Goal: Check status

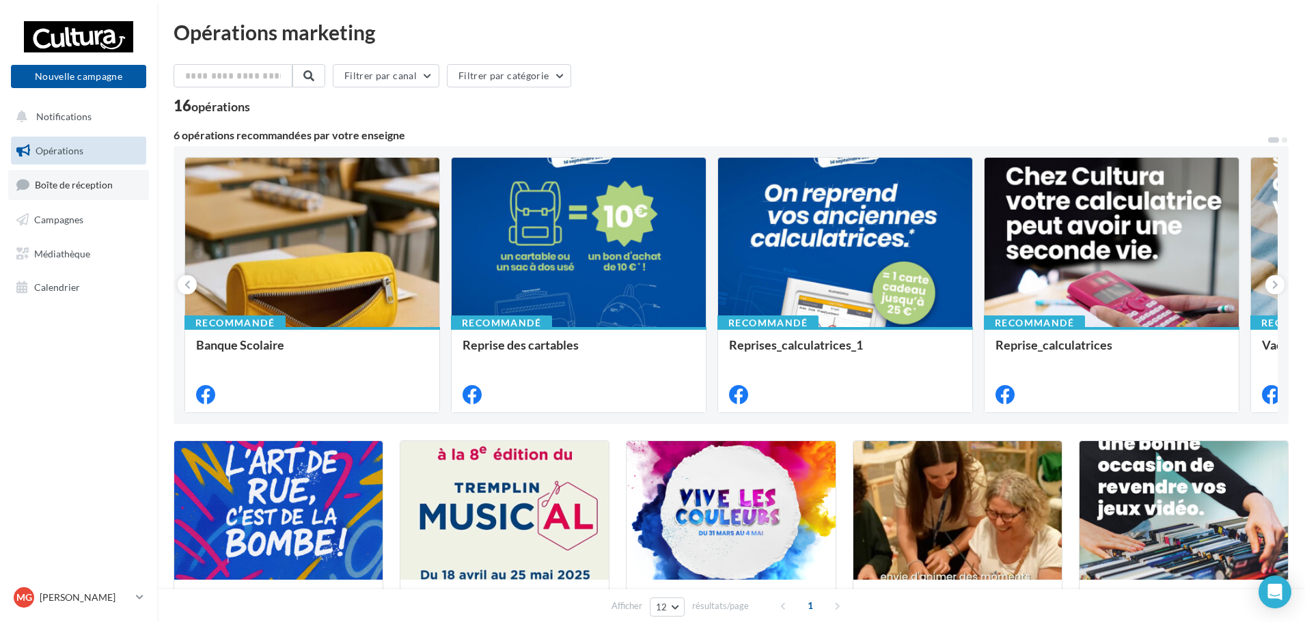
click at [113, 189] on link "Boîte de réception" at bounding box center [78, 184] width 141 height 29
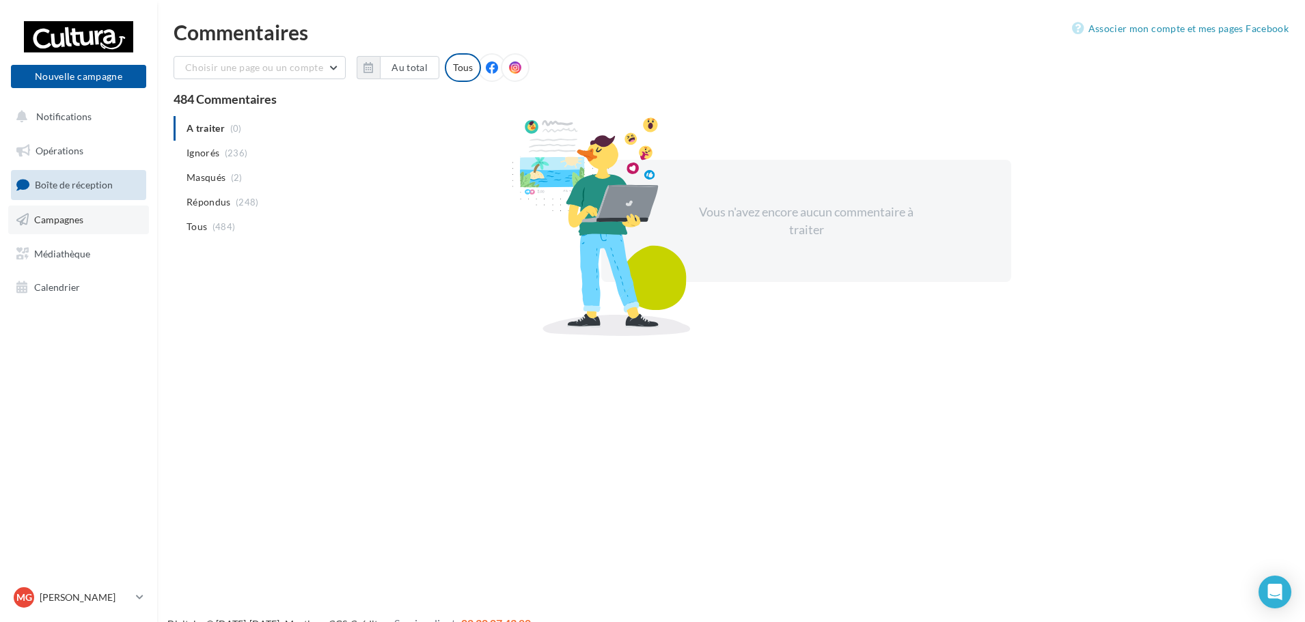
click at [64, 225] on link "Campagnes" at bounding box center [78, 220] width 141 height 29
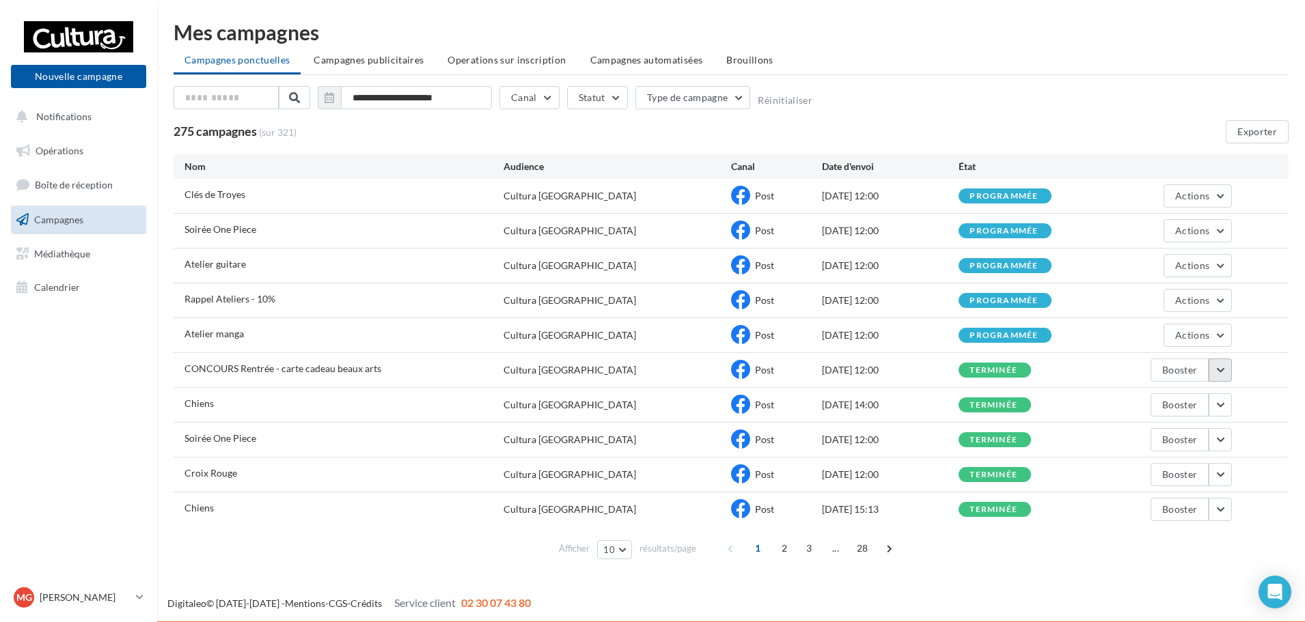
click at [1228, 363] on button "button" at bounding box center [1219, 370] width 23 height 23
click at [1203, 391] on button "Voir les résultats" at bounding box center [1163, 403] width 137 height 36
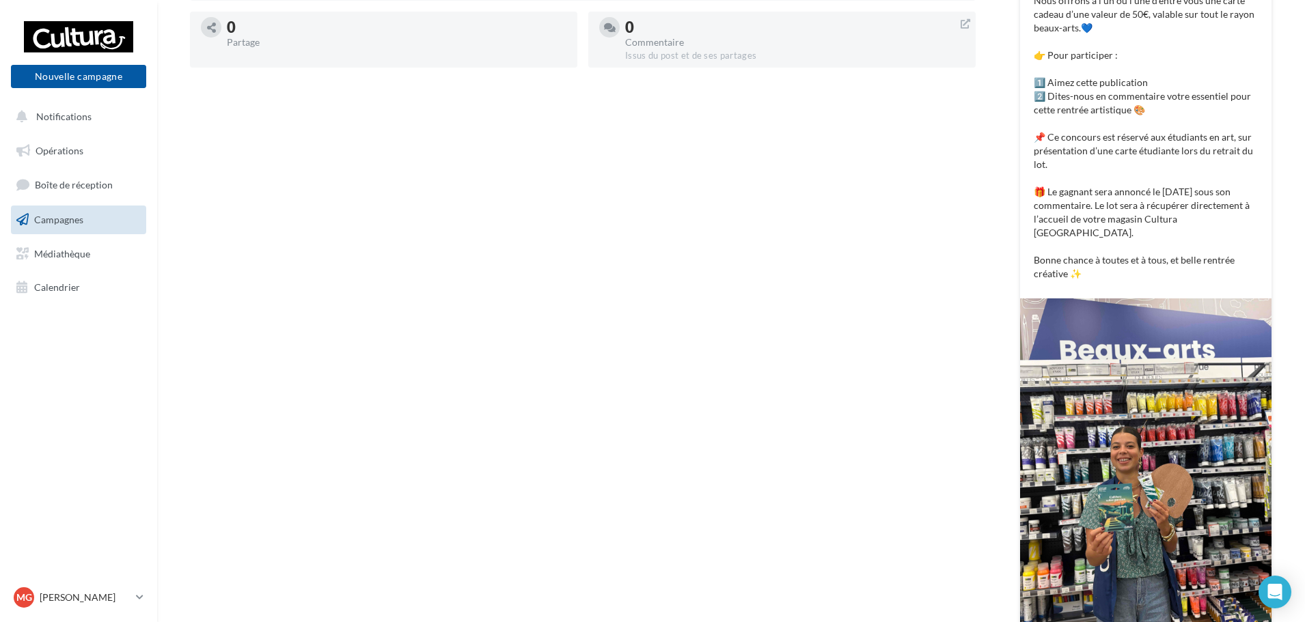
scroll to position [486, 0]
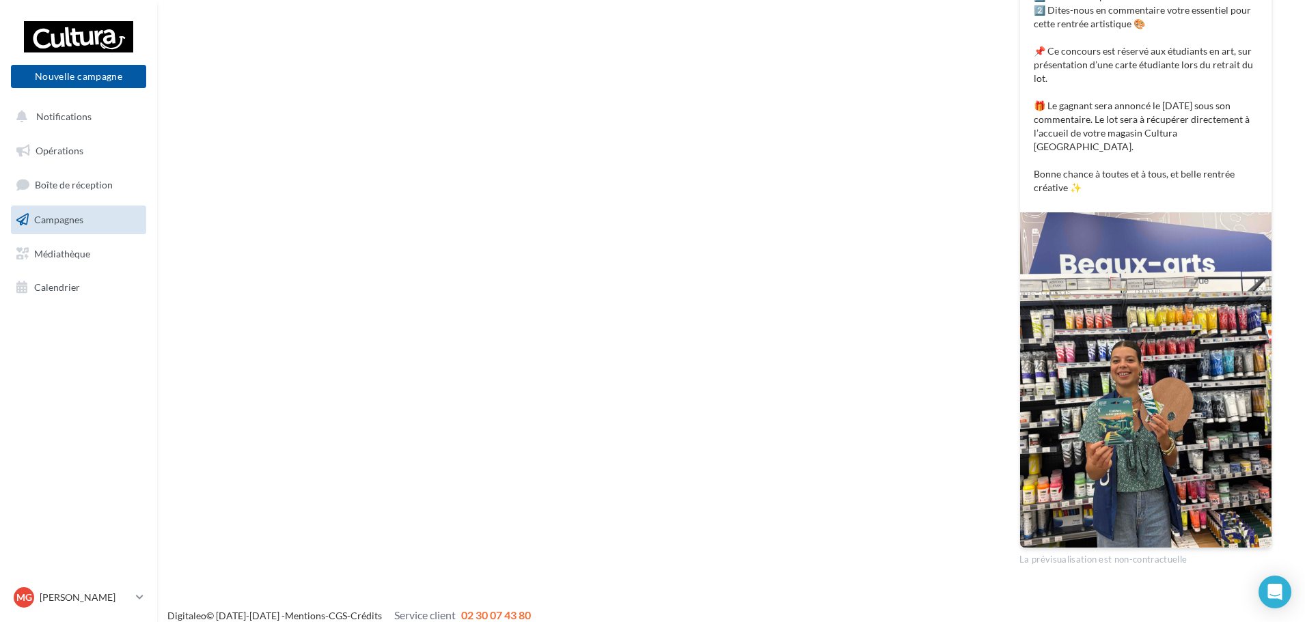
click at [842, 181] on div "Statistiques au 06 septembre 2025 - 12h49 67 Vues 2 Clics Réactions 2 0 0 0 0 0…" at bounding box center [582, 168] width 785 height 795
